Goal: Information Seeking & Learning: Check status

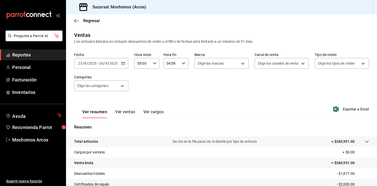
scroll to position [58, 0]
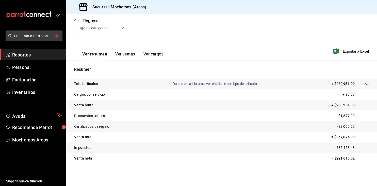
click at [45, 38] on span "Pregunta a Parrot AI" at bounding box center [34, 35] width 40 height 5
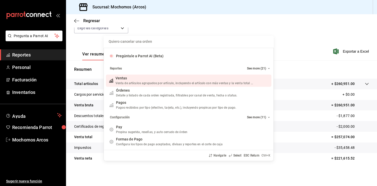
click at [16, 57] on div "Quiero cancelar una orden Pregúntale a Parrot AI (Beta) Reportes See more (21) …" at bounding box center [188, 93] width 377 height 186
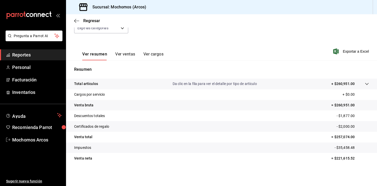
click at [16, 58] on span "Reportes" at bounding box center [36, 54] width 49 height 7
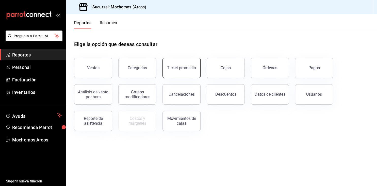
click at [191, 68] on div "Ticket promedio" at bounding box center [181, 67] width 29 height 5
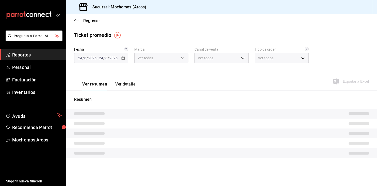
type input "dd36a3dd-8c35-4563-bc3a-0ae6137ce787"
type input "PARROT,UBER_EATS,RAPPI,DIDI_FOOD,ONLINE"
type input "c6b8ee8d-4955-4723-bae1-372b147e207b,27be71f3-ce18-4cfa-bd3b-e966efc6a73f,EXTER…"
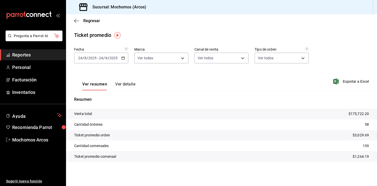
click at [123, 58] on icon "button" at bounding box center [123, 58] width 4 height 4
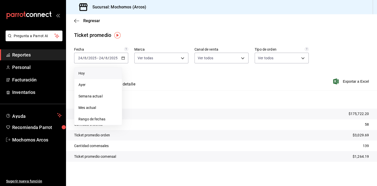
click at [82, 73] on span "Hoy" at bounding box center [97, 73] width 39 height 5
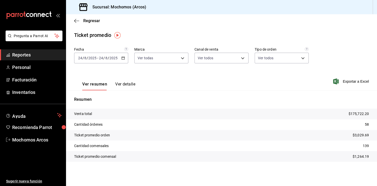
click at [282, 126] on tr "Cantidad órdenes 58" at bounding box center [221, 124] width 311 height 11
click at [18, 55] on span "Reportes" at bounding box center [36, 54] width 49 height 7
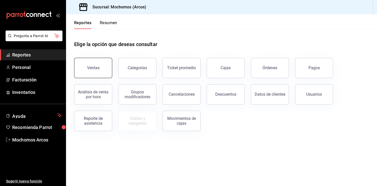
click at [104, 68] on button "Ventas" at bounding box center [93, 68] width 38 height 20
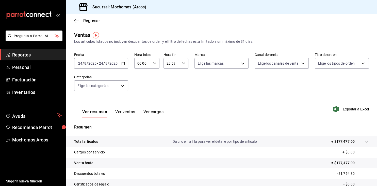
click at [152, 67] on div "00:00 Hora inicio" at bounding box center [146, 63] width 25 height 11
click at [142, 97] on span "05" at bounding box center [140, 95] width 4 height 4
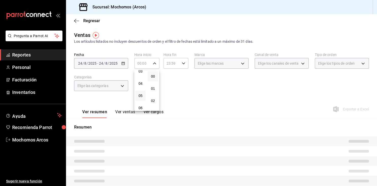
type input "05:00"
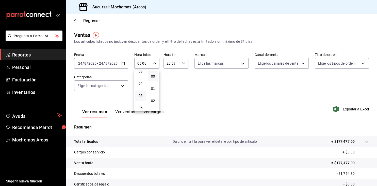
click at [239, 121] on div at bounding box center [188, 93] width 377 height 186
click at [221, 133] on div "Resumen Total artículos Da clic en la fila para ver el detalle por tipo de artí…" at bounding box center [221, 175] width 311 height 103
click at [126, 65] on div "[DATE] [DATE] - [DATE] [DATE]" at bounding box center [101, 63] width 54 height 11
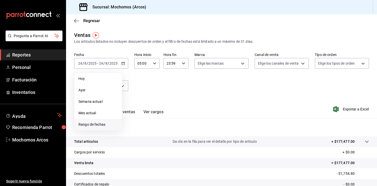
click at [91, 125] on span "Rango de fechas" at bounding box center [97, 124] width 39 height 5
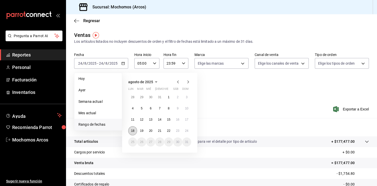
click at [133, 131] on abbr "18" at bounding box center [132, 131] width 3 height 4
click at [188, 131] on abbr "24" at bounding box center [186, 131] width 3 height 4
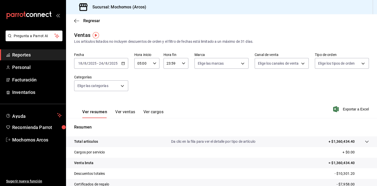
scroll to position [58, 0]
